Goal: Task Accomplishment & Management: Manage account settings

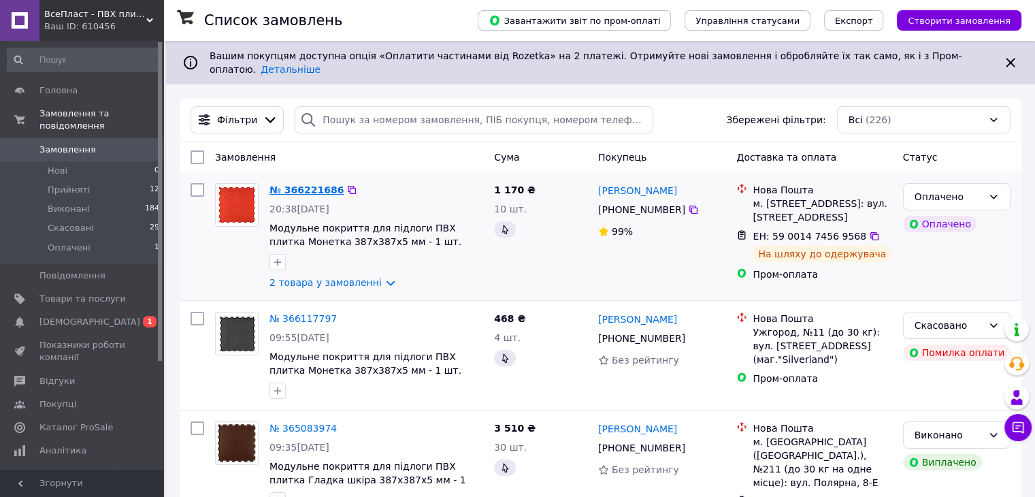
click at [291, 184] on link "№ 366221686" at bounding box center [306, 189] width 74 height 11
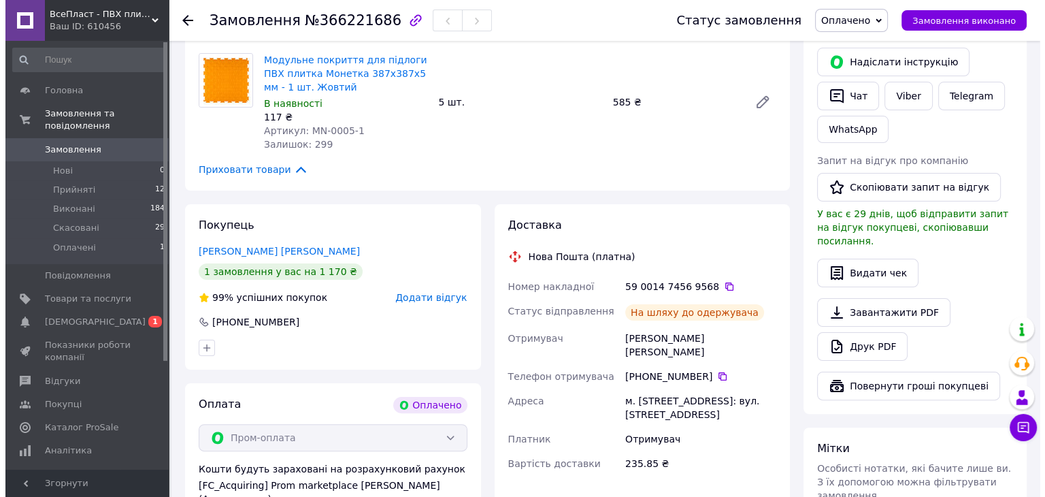
scroll to position [272, 0]
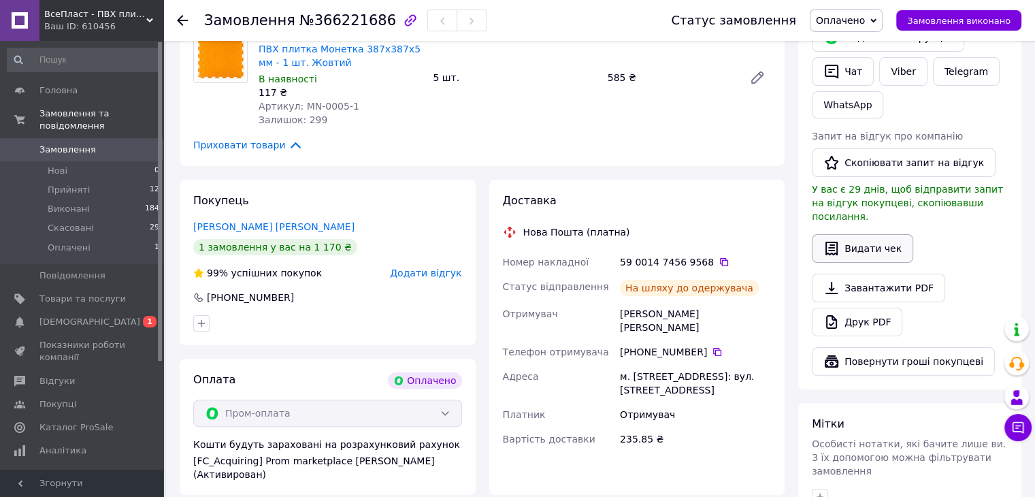
click at [876, 234] on button "Видати чек" at bounding box center [861, 248] width 101 height 29
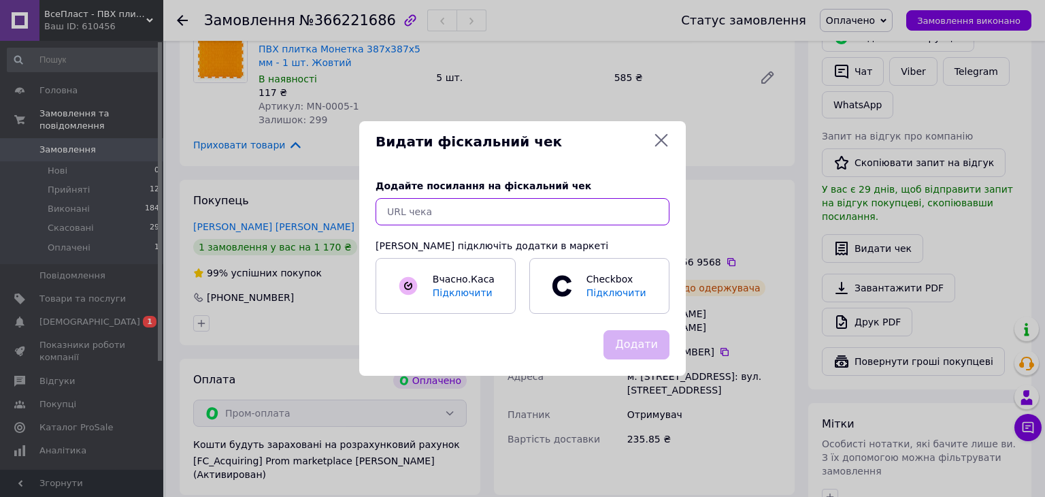
click at [449, 212] on input "text" at bounding box center [522, 211] width 294 height 27
paste input "[URL][DOMAIN_NAME]"
type input "[URL][DOMAIN_NAME]"
click at [647, 351] on button "Додати" at bounding box center [636, 344] width 66 height 29
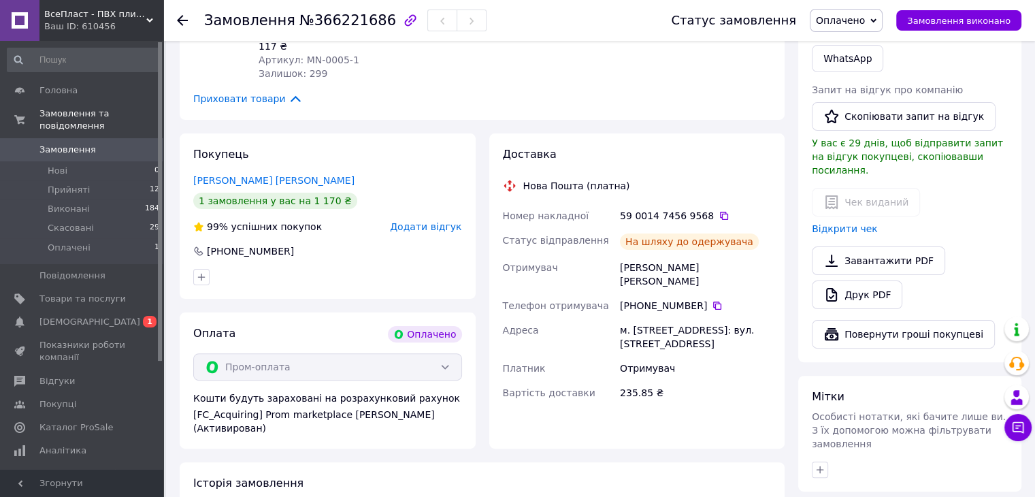
scroll to position [340, 0]
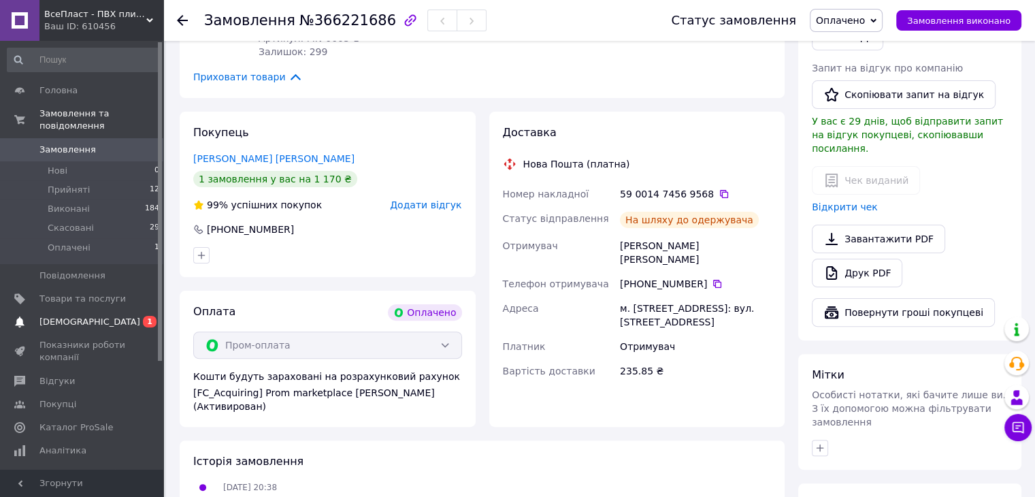
click at [96, 316] on span "[DEMOGRAPHIC_DATA]" at bounding box center [82, 322] width 86 height 12
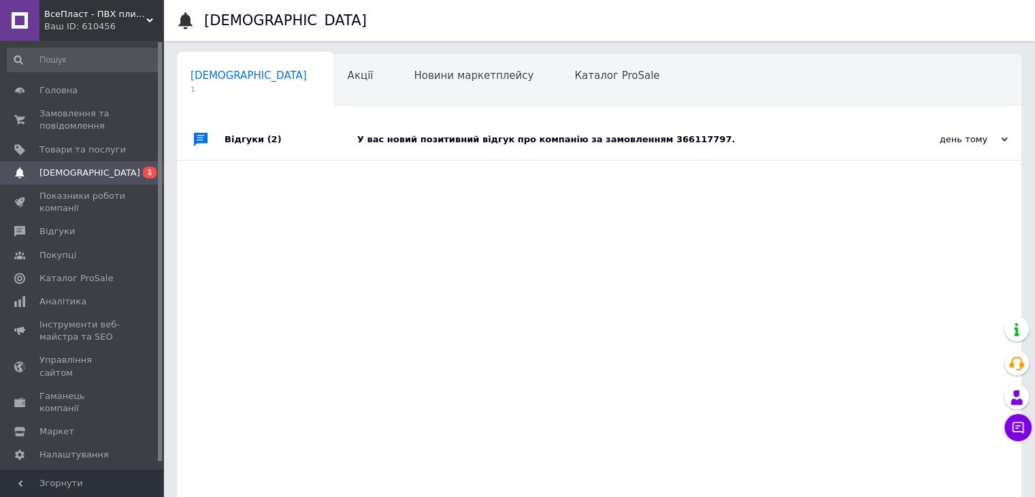
click at [352, 140] on div "Відгуки (2)" at bounding box center [290, 139] width 133 height 41
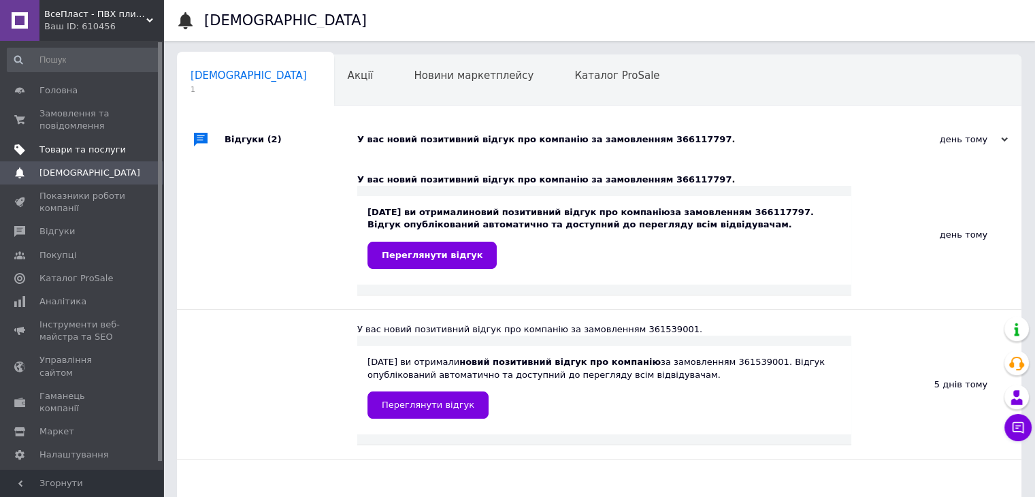
click at [78, 155] on span "Товари та послуги" at bounding box center [82, 150] width 86 height 12
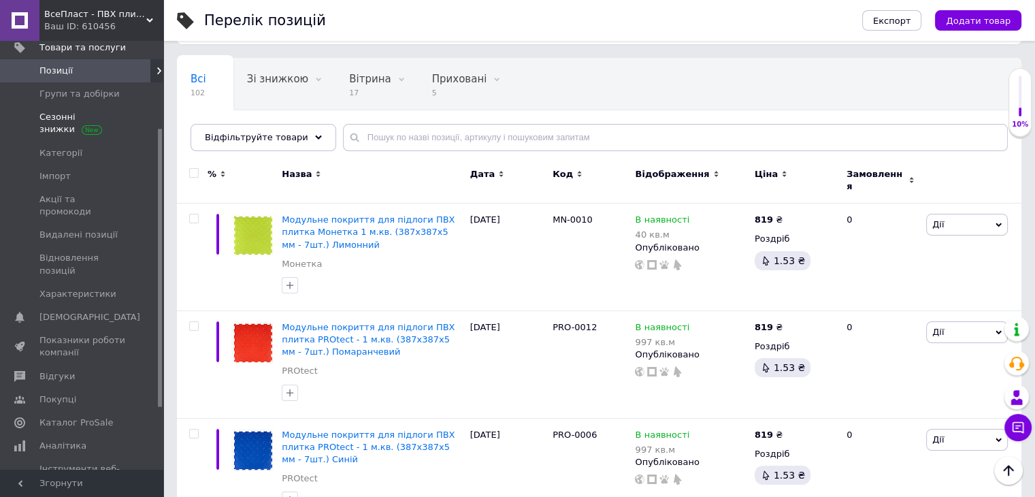
scroll to position [136, 0]
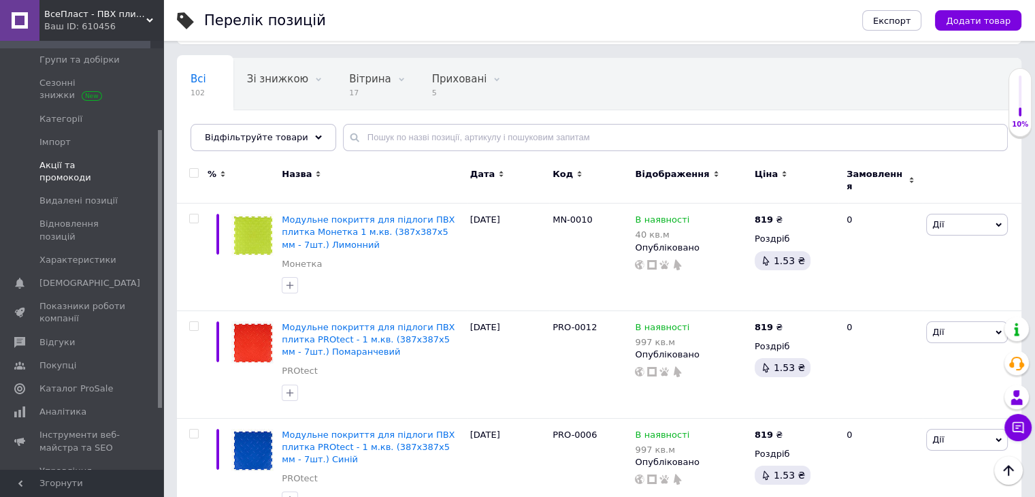
click at [87, 164] on span "Акції та промокоди" at bounding box center [82, 171] width 86 height 24
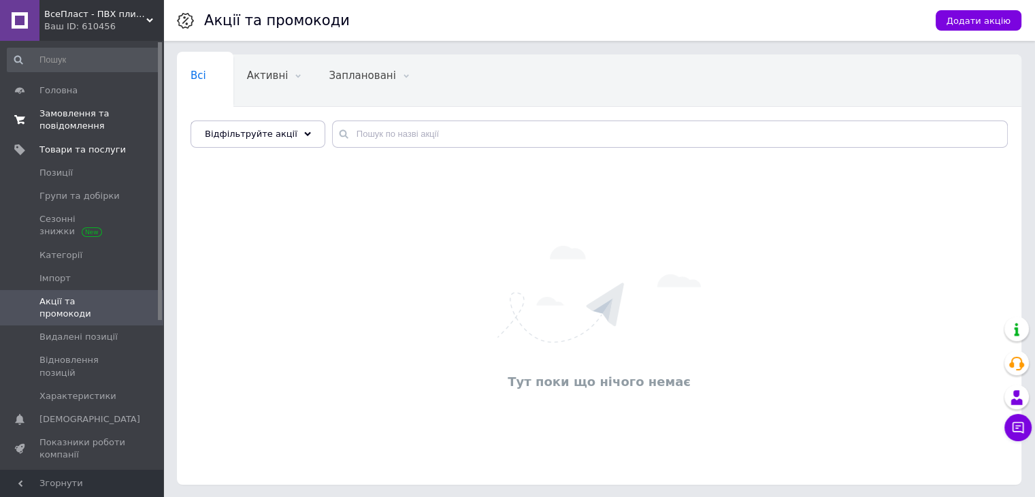
click at [79, 112] on span "Замовлення та повідомлення" at bounding box center [82, 119] width 86 height 24
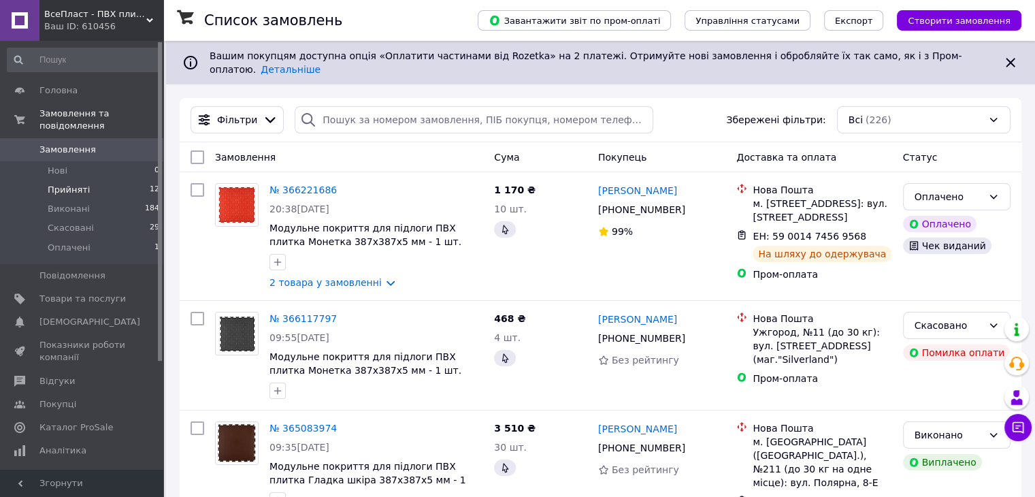
click at [72, 184] on span "Прийняті" at bounding box center [69, 190] width 42 height 12
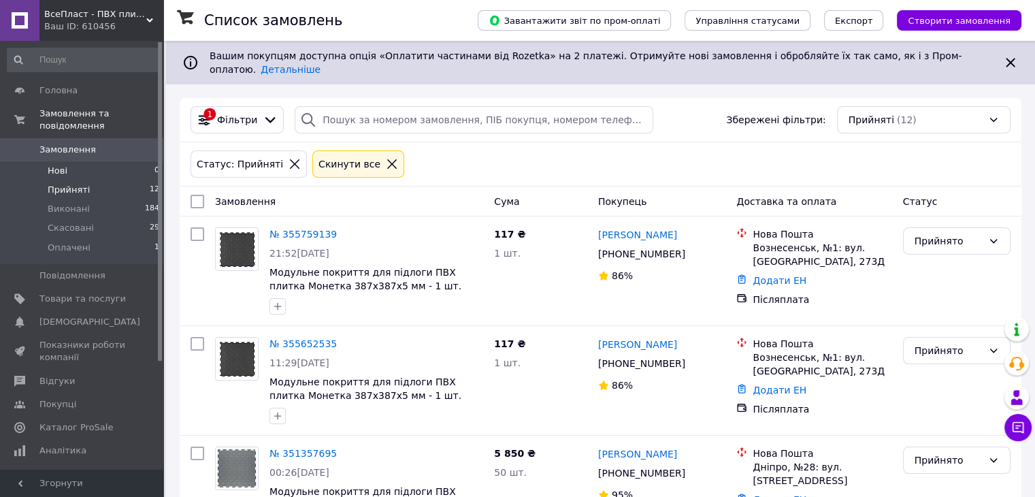
click at [63, 165] on span "Нові" at bounding box center [58, 171] width 20 height 12
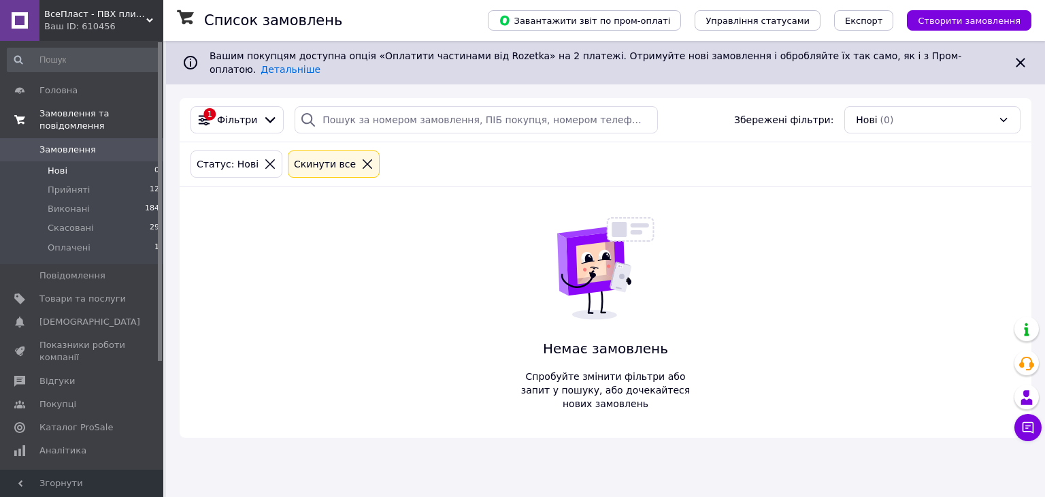
click at [68, 112] on span "Замовлення та повідомлення" at bounding box center [101, 119] width 124 height 24
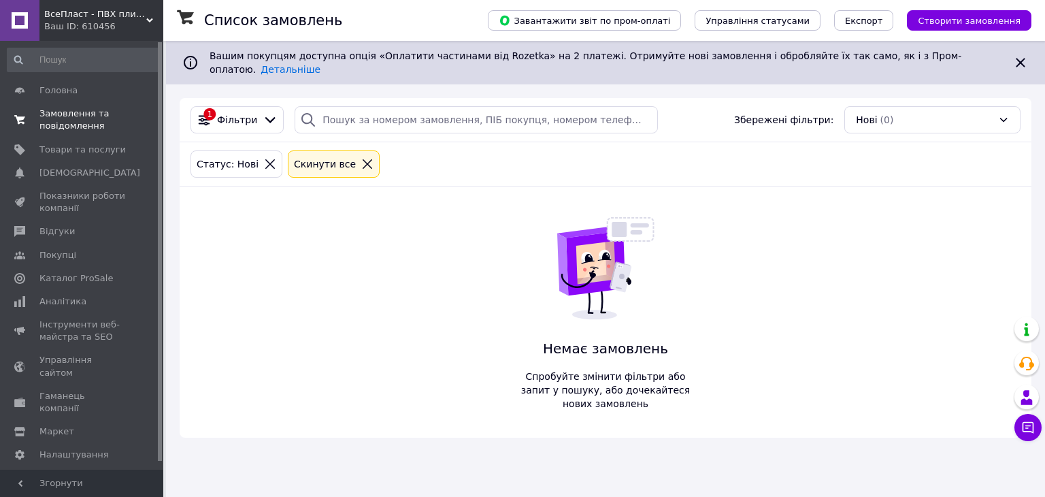
click at [20, 123] on icon at bounding box center [19, 119] width 11 height 11
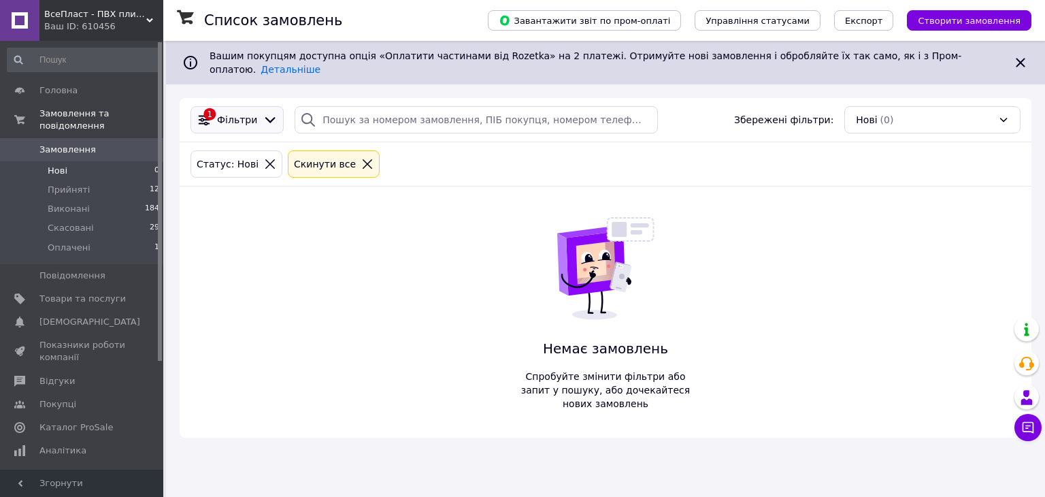
click at [267, 117] on icon at bounding box center [270, 120] width 10 height 6
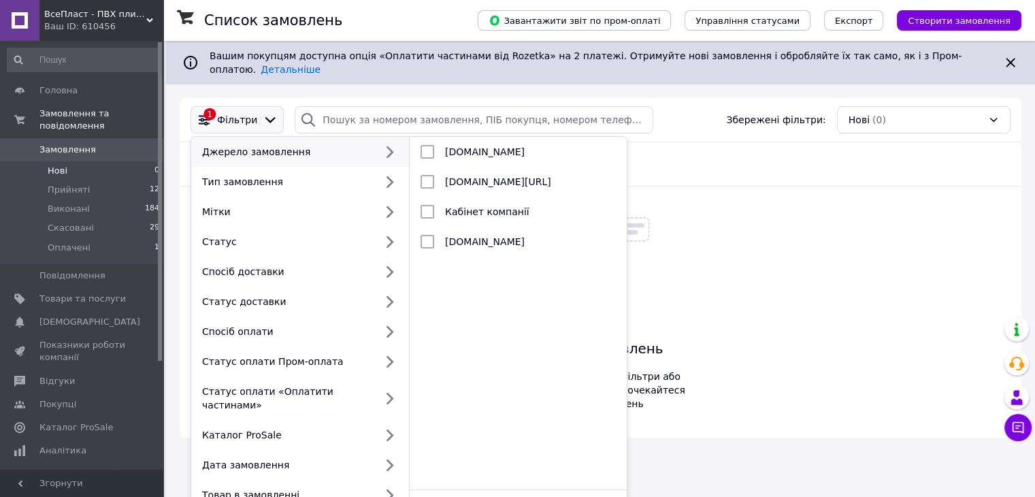
click at [734, 213] on div "1 Фільтри Джерело замовлення Тип замовлення Мітки Статус Спосіб доставки Статус…" at bounding box center [600, 267] width 841 height 339
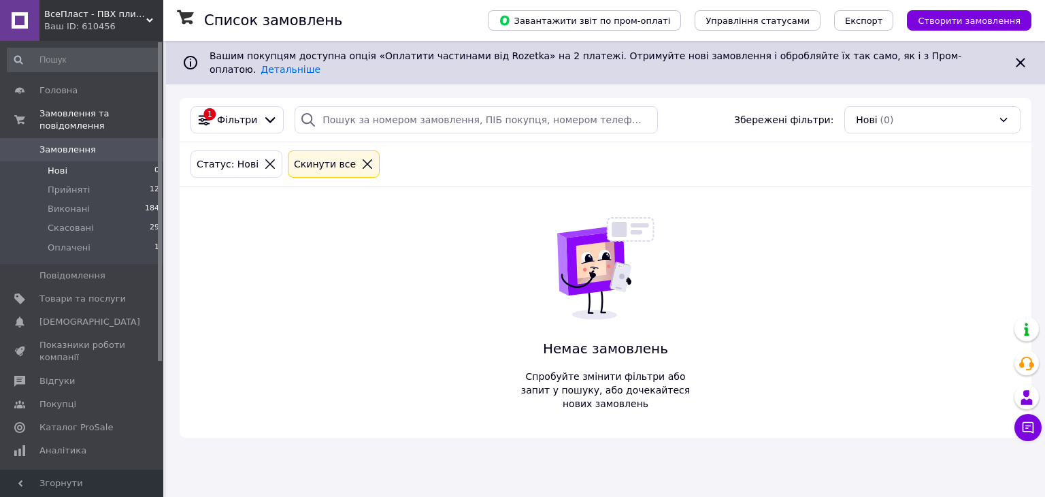
click at [361, 158] on icon at bounding box center [367, 164] width 12 height 12
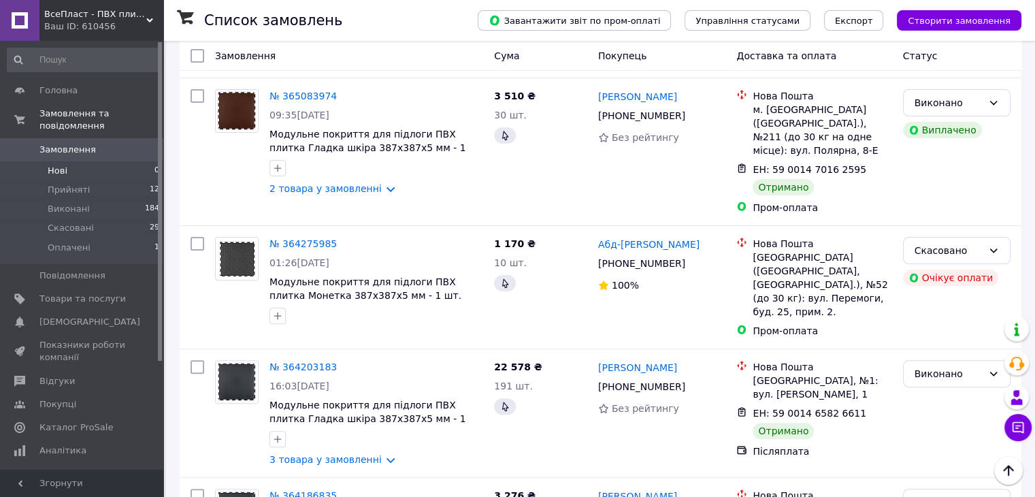
scroll to position [340, 0]
